Goal: Entertainment & Leisure: Consume media (video, audio)

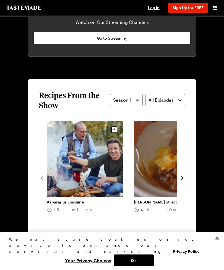
scroll to position [444, 0]
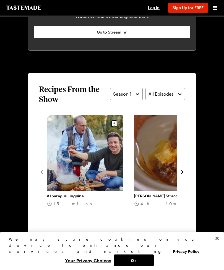
click at [184, 169] on icon "navigate to next item" at bounding box center [183, 172] width 6 height 6
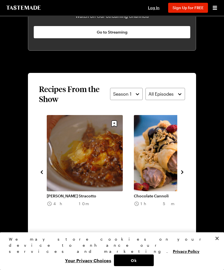
click at [184, 168] on button "navigate to next item" at bounding box center [183, 171] width 6 height 7
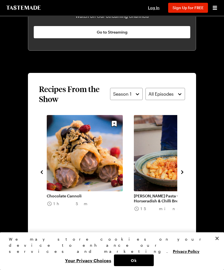
click at [182, 170] on icon "navigate to next item" at bounding box center [182, 172] width 2 height 4
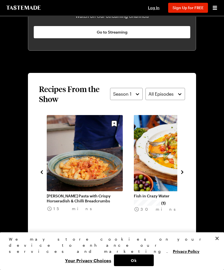
click at [184, 169] on icon "navigate to next item" at bounding box center [183, 172] width 6 height 6
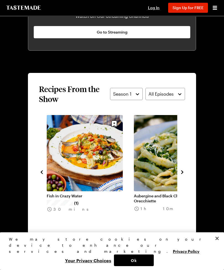
click at [184, 169] on icon "navigate to next item" at bounding box center [183, 172] width 6 height 6
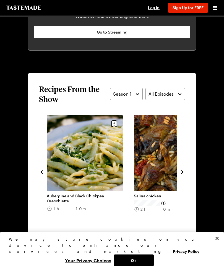
click at [184, 169] on icon "navigate to next item" at bounding box center [183, 172] width 6 height 6
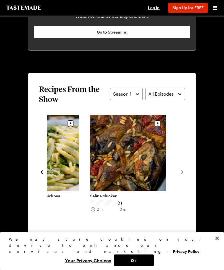
click at [186, 158] on section "Recipes From the Show Season 1 All Episodes Asparagus Linguine 15 mins Jamie Ol…" at bounding box center [112, 168] width 168 height 190
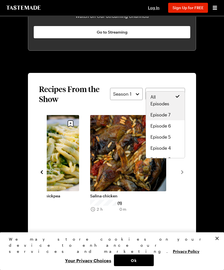
click at [169, 116] on span "Episode 7" at bounding box center [161, 114] width 20 height 7
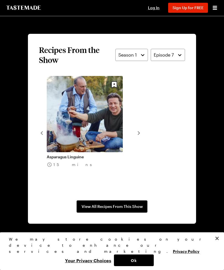
scroll to position [466, 0]
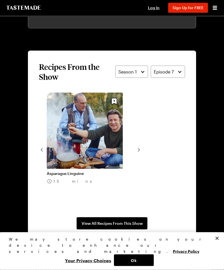
click at [189, 152] on section "Recipes From the Show Season 1 Episode 7 Asparagus Linguine 15 mins View All Re…" at bounding box center [112, 146] width 168 height 190
click at [143, 141] on div "Asparagus Linguine 15 mins" at bounding box center [112, 149] width 146 height 113
click at [143, 140] on div "Asparagus Linguine 15 mins" at bounding box center [112, 149] width 146 height 113
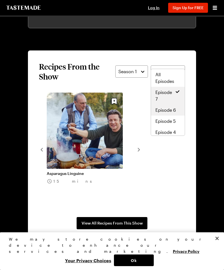
click at [174, 111] on span "Episode 6" at bounding box center [166, 110] width 20 height 7
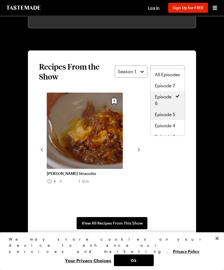
click at [174, 115] on span "Episode 5" at bounding box center [165, 114] width 20 height 7
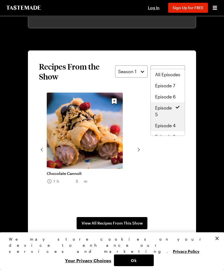
click at [173, 126] on span "Episode 4" at bounding box center [165, 125] width 20 height 7
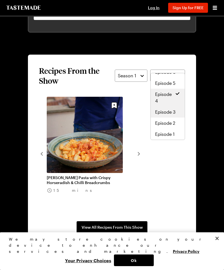
scroll to position [29, 0]
click at [177, 112] on div "Episode 3" at bounding box center [167, 111] width 25 height 7
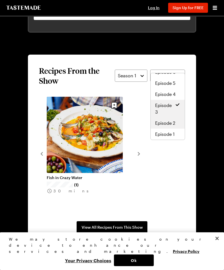
click at [175, 125] on span "Episode 2" at bounding box center [165, 123] width 20 height 7
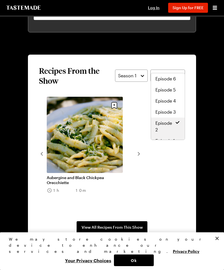
click at [175, 137] on div "Episode 1" at bounding box center [168, 140] width 25 height 7
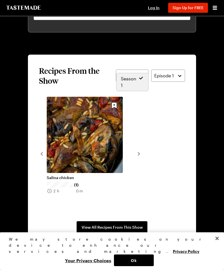
click at [142, 75] on div "Season 1" at bounding box center [133, 82] width 32 height 18
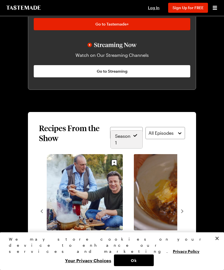
scroll to position [405, 0]
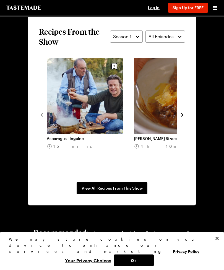
scroll to position [501, 0]
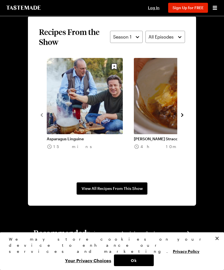
click at [184, 112] on icon "navigate to next item" at bounding box center [183, 115] width 6 height 6
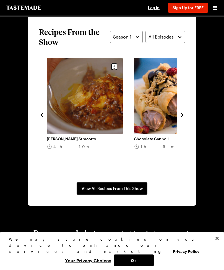
click at [184, 112] on icon "navigate to next item" at bounding box center [183, 115] width 6 height 6
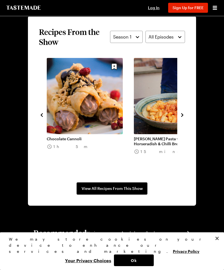
click at [183, 113] on icon "navigate to next item" at bounding box center [182, 115] width 2 height 4
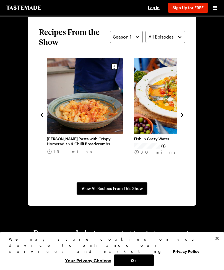
click at [183, 112] on icon "navigate to next item" at bounding box center [183, 115] width 6 height 6
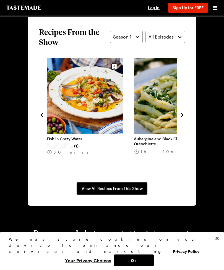
click at [183, 112] on icon "navigate to next item" at bounding box center [183, 115] width 6 height 6
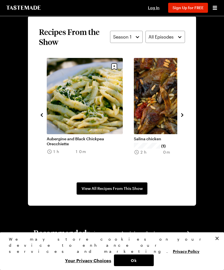
click at [185, 112] on icon "navigate to next item" at bounding box center [183, 115] width 6 height 6
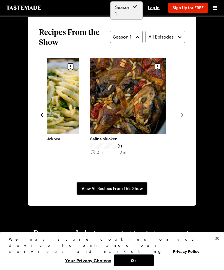
click at [140, 31] on button "Season 1" at bounding box center [126, 37] width 33 height 12
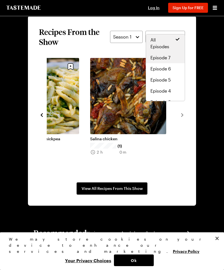
click at [170, 58] on div "Episode 7" at bounding box center [166, 57] width 30 height 7
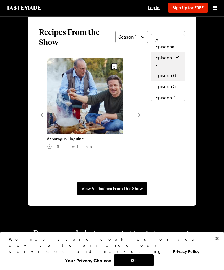
click at [174, 76] on span "Episode 6" at bounding box center [166, 75] width 20 height 7
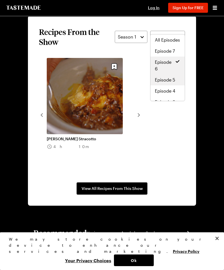
click at [174, 82] on span "Episode 5" at bounding box center [165, 79] width 20 height 7
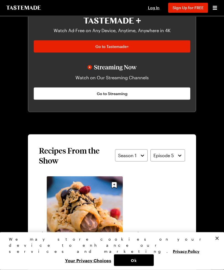
scroll to position [380, 0]
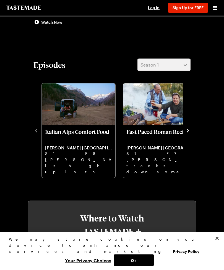
scroll to position [173, 0]
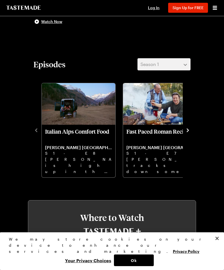
click at [190, 127] on icon "navigate to next item" at bounding box center [188, 130] width 6 height 6
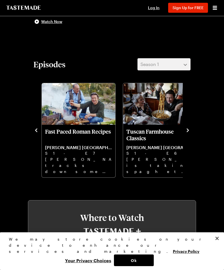
click at [187, 127] on icon "navigate to next item" at bounding box center [188, 130] width 6 height 6
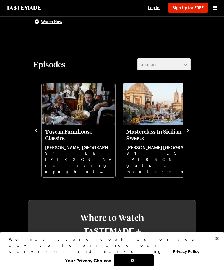
click at [164, 128] on p "Masterclass In Sicilian Sweets" at bounding box center [159, 134] width 67 height 13
click at [188, 128] on icon "navigate to next item" at bounding box center [188, 130] width 2 height 4
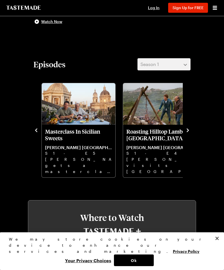
click at [190, 126] on button "navigate to next item" at bounding box center [188, 129] width 6 height 7
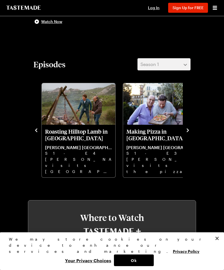
click at [190, 126] on button "navigate to next item" at bounding box center [188, 129] width 6 height 7
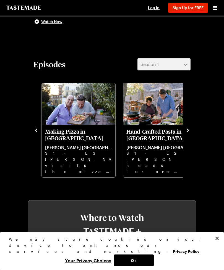
click at [190, 127] on icon "navigate to next item" at bounding box center [188, 130] width 6 height 6
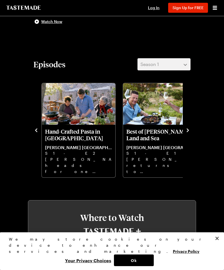
click at [187, 127] on icon "navigate to next item" at bounding box center [188, 130] width 6 height 6
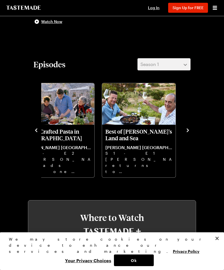
click at [189, 127] on icon "navigate to next item" at bounding box center [188, 130] width 6 height 6
click at [39, 127] on icon "navigate to previous item" at bounding box center [36, 130] width 6 height 6
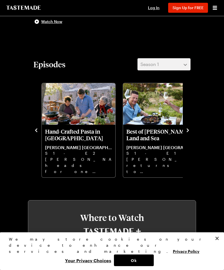
click at [36, 127] on icon "navigate to previous item" at bounding box center [36, 130] width 6 height 6
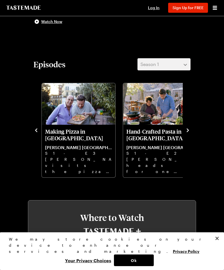
click at [37, 128] on icon "navigate to previous item" at bounding box center [36, 130] width 2 height 4
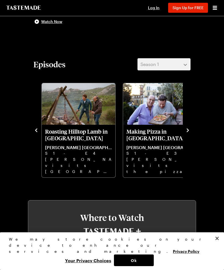
click at [39, 127] on icon "navigate to previous item" at bounding box center [36, 130] width 6 height 6
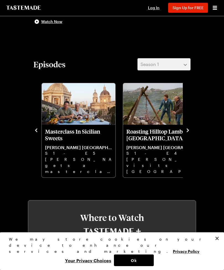
click at [38, 127] on icon "navigate to previous item" at bounding box center [36, 130] width 6 height 6
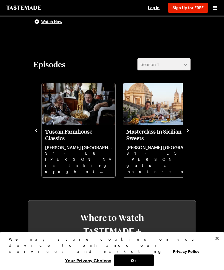
click at [37, 128] on icon "navigate to previous item" at bounding box center [36, 130] width 2 height 4
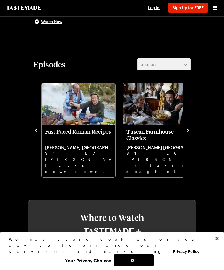
click at [38, 127] on icon "navigate to previous item" at bounding box center [36, 130] width 6 height 6
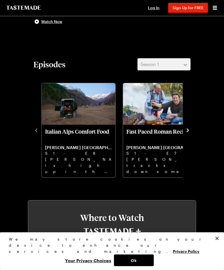
click at [190, 127] on icon "navigate to next item" at bounding box center [188, 130] width 6 height 6
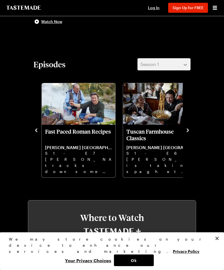
click at [190, 127] on icon "navigate to next item" at bounding box center [188, 130] width 6 height 6
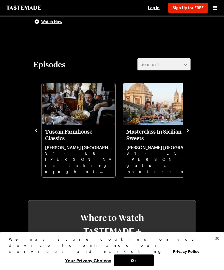
click at [190, 127] on icon "navigate to next item" at bounding box center [188, 130] width 6 height 6
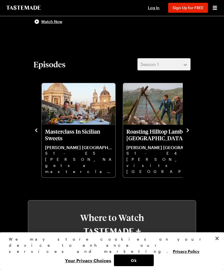
click at [190, 126] on button "navigate to next item" at bounding box center [188, 129] width 6 height 7
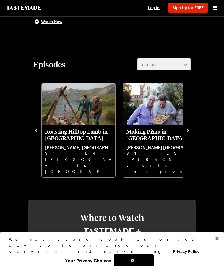
click at [189, 127] on icon "navigate to next item" at bounding box center [188, 130] width 6 height 6
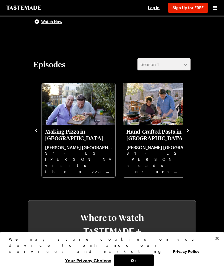
click at [165, 132] on link "Hand-Crafted Pasta in [GEOGRAPHIC_DATA] [PERSON_NAME] [GEOGRAPHIC_DATA] S1 - E2…" at bounding box center [159, 151] width 67 height 46
click at [186, 127] on icon "navigate to next item" at bounding box center [188, 130] width 6 height 6
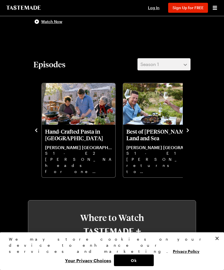
click at [185, 127] on icon "navigate to next item" at bounding box center [188, 130] width 6 height 6
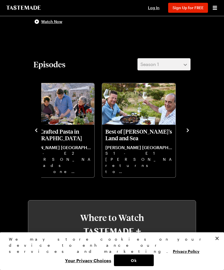
click at [189, 127] on icon "navigate to next item" at bounding box center [188, 130] width 6 height 6
